Goal: Find specific page/section: Find specific page/section

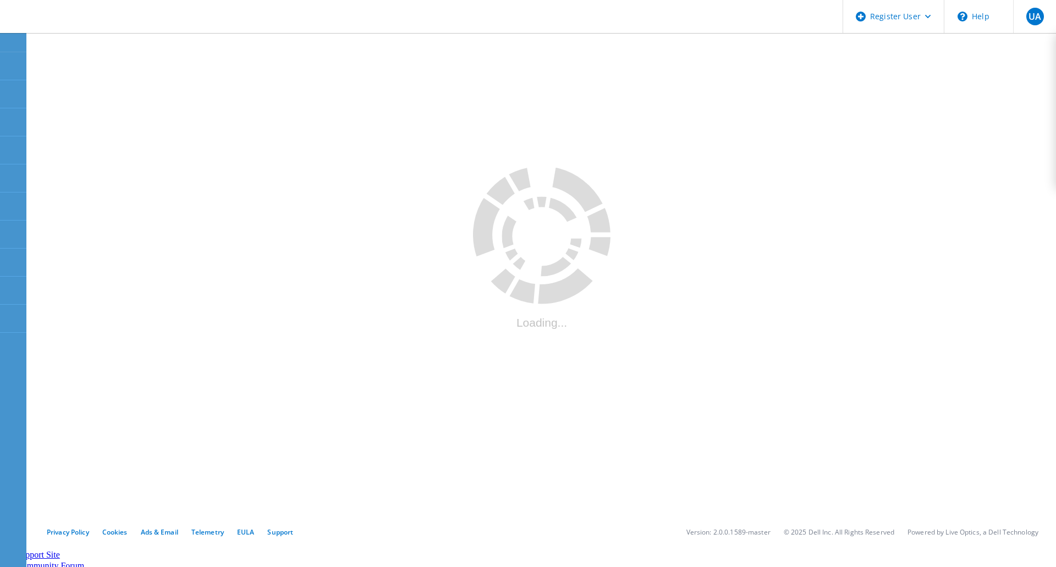
click at [352, 253] on div ".cls-1 { fill: #cecece; } .cls-1 { fill: #cecece; } Loading..." at bounding box center [542, 273] width 1020 height 485
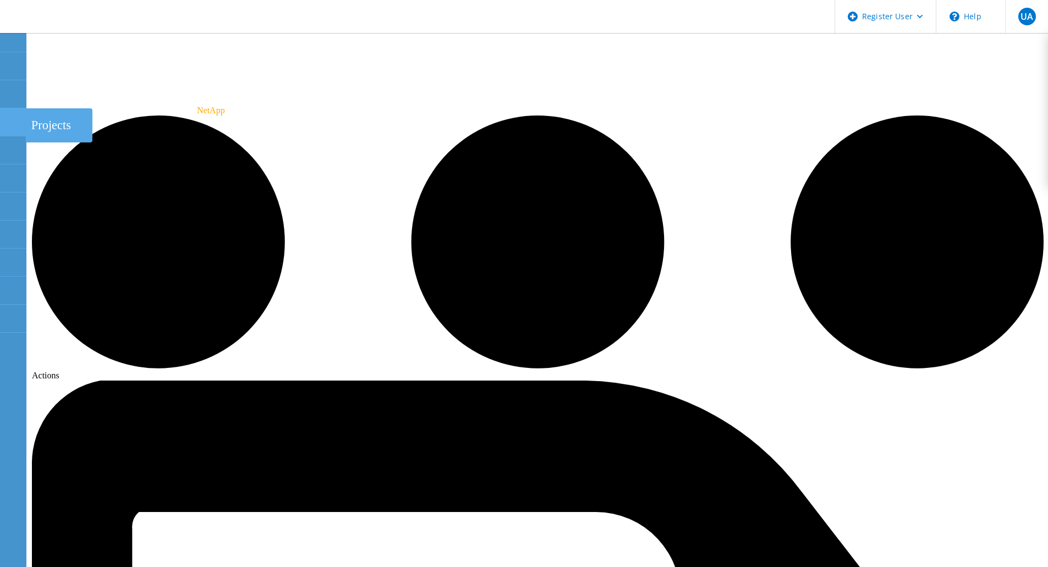
click at [6, 117] on use at bounding box center [6, 117] width 0 height 0
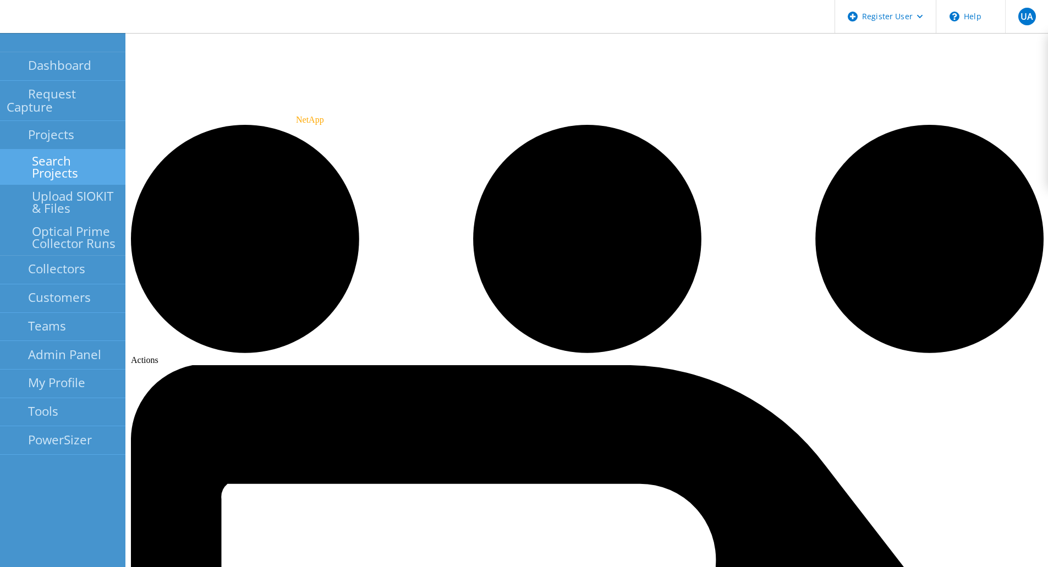
click at [69, 150] on link "Search Projects" at bounding box center [62, 167] width 125 height 35
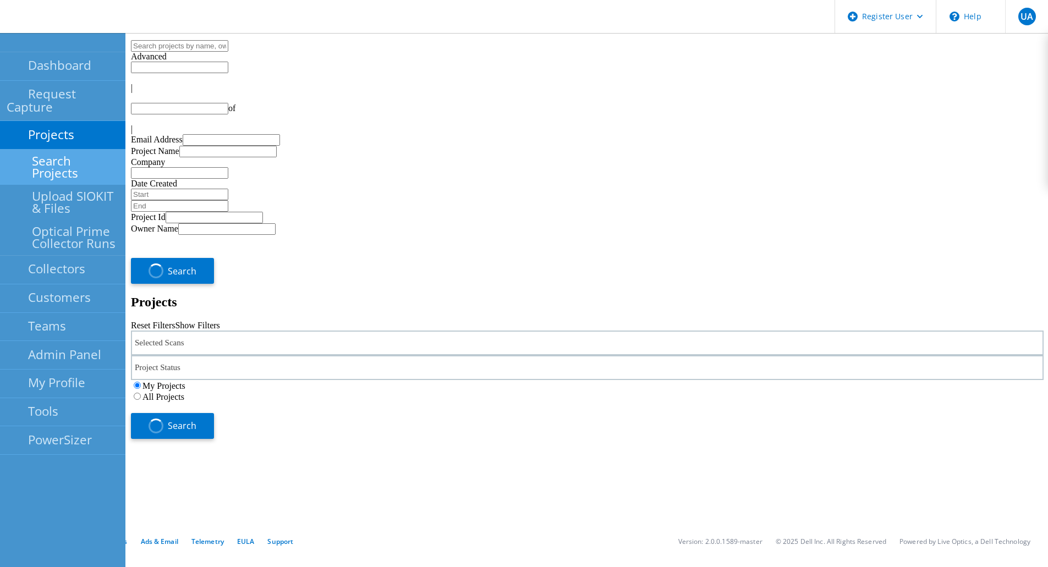
type input "1"
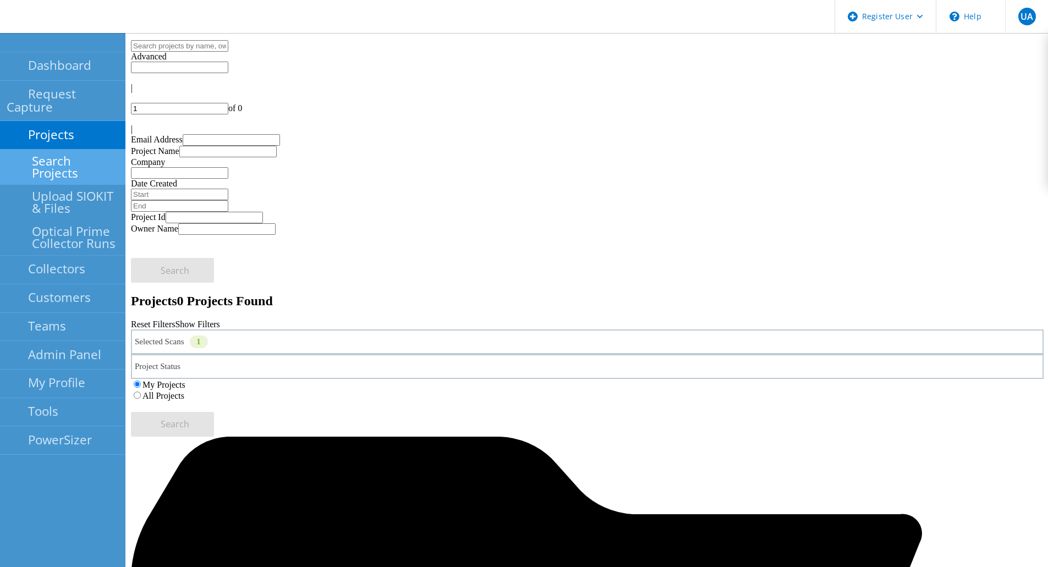
click at [309, 330] on div "Selected Scans 1" at bounding box center [587, 342] width 913 height 25
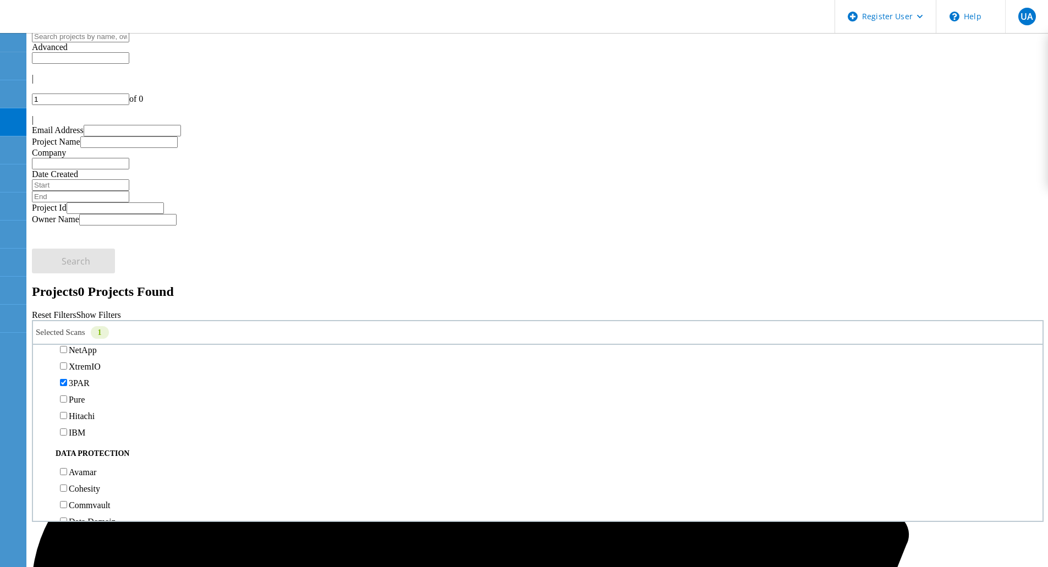
scroll to position [341, 0]
click at [133, 314] on label "Isilon/PowerScale" at bounding box center [101, 318] width 64 height 9
click at [67, 314] on input "Isilon/PowerScale" at bounding box center [63, 317] width 7 height 7
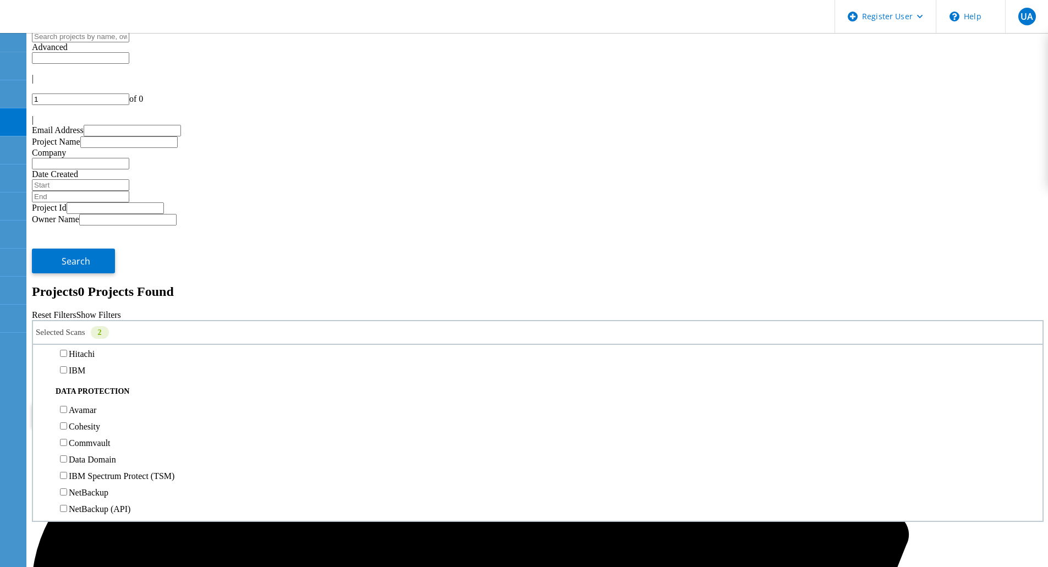
scroll to position [408, 0]
click at [90, 313] on label "3PAR" at bounding box center [79, 317] width 21 height 9
click at [67, 313] on input "3PAR" at bounding box center [63, 316] width 7 height 7
click at [85, 382] on label "All Projects" at bounding box center [64, 386] width 42 height 9
click at [42, 382] on input "All Projects" at bounding box center [38, 385] width 7 height 7
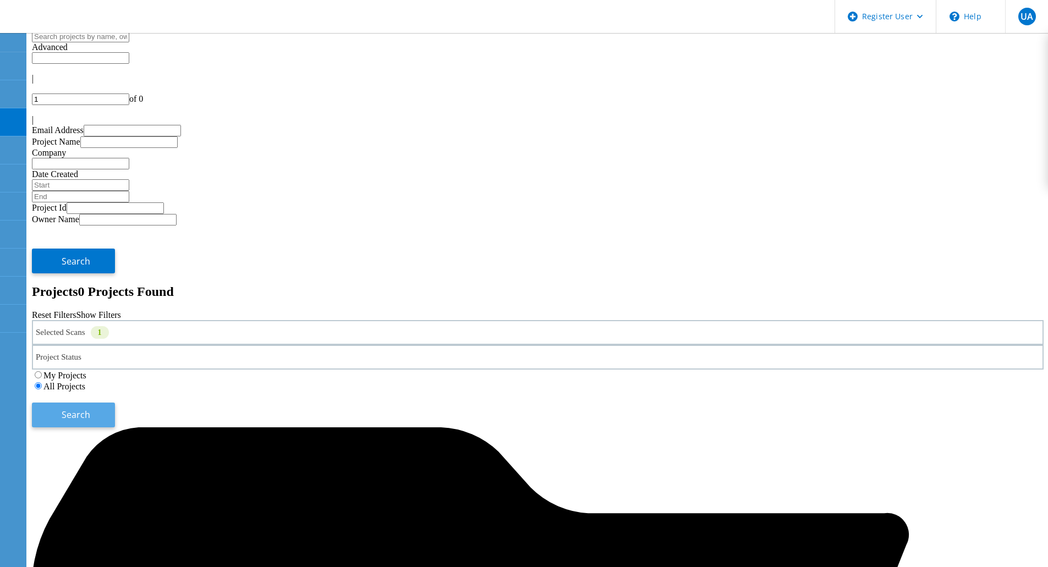
click at [115, 403] on button "Search" at bounding box center [73, 415] width 83 height 25
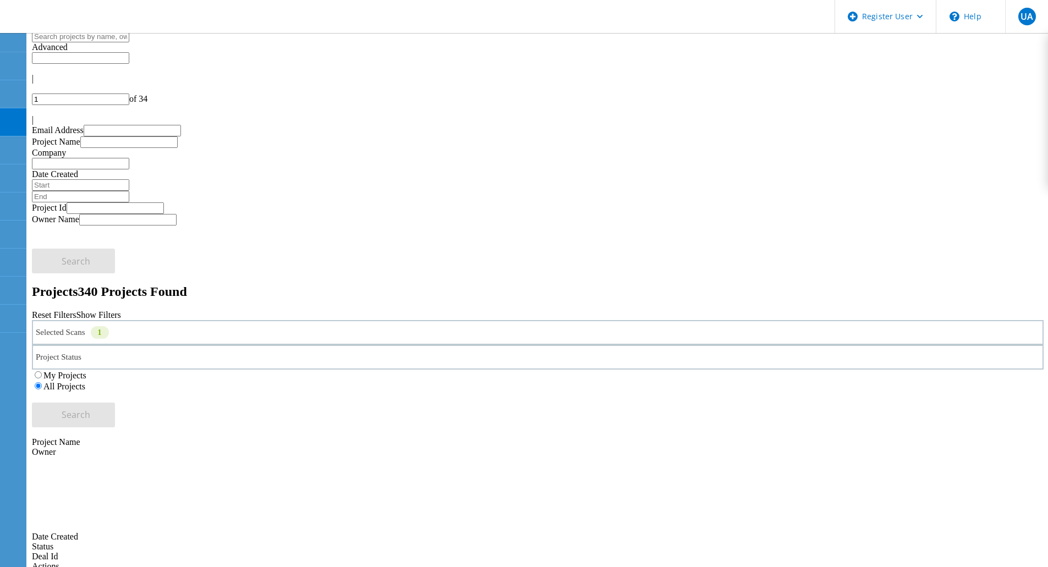
click at [114, 320] on div "Selected Scans 1" at bounding box center [538, 332] width 1012 height 25
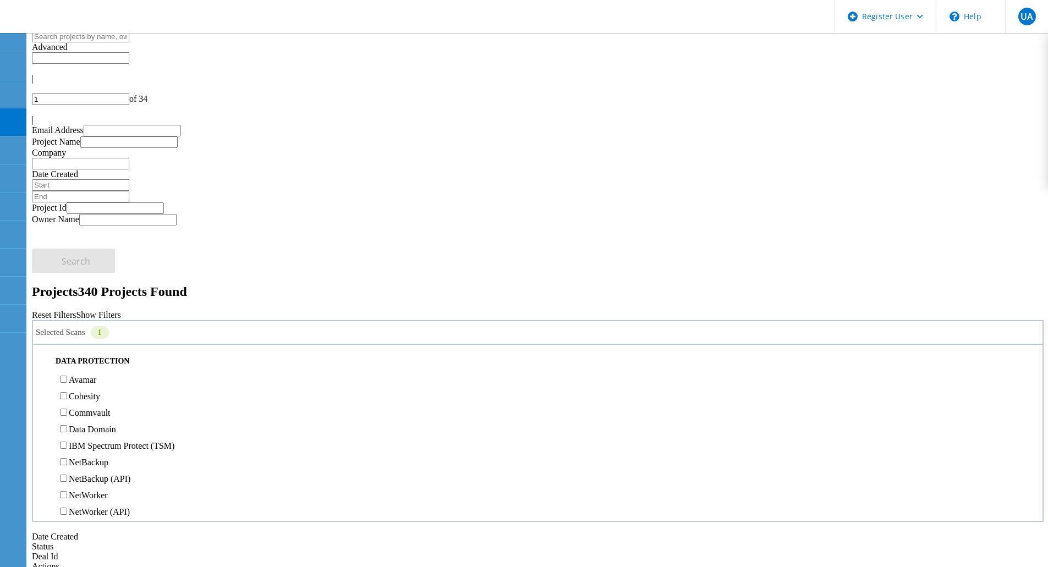
scroll to position [438, 0]
click at [85, 299] on label "Pure" at bounding box center [77, 303] width 16 height 9
click at [67, 300] on input "Pure" at bounding box center [63, 303] width 7 height 7
click at [115, 403] on button "Search" at bounding box center [73, 415] width 83 height 25
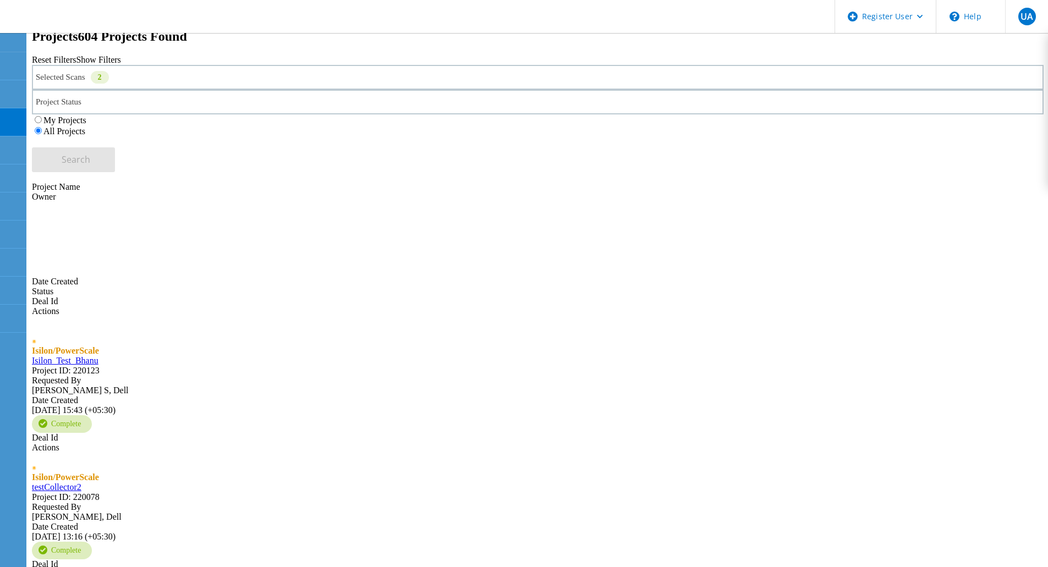
scroll to position [270, 0]
